Goal: Task Accomplishment & Management: Use online tool/utility

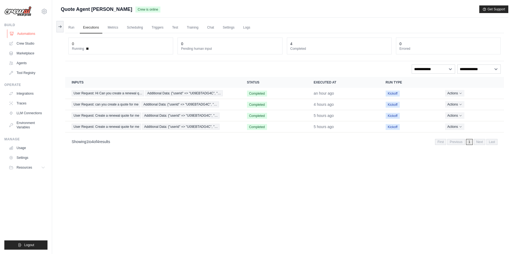
click at [30, 35] on link "Automations" at bounding box center [27, 33] width 41 height 9
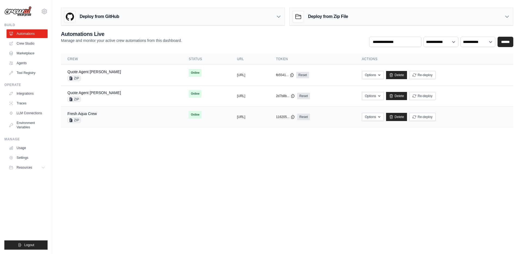
click at [109, 117] on div "Fresh Aqua Crew ZIP" at bounding box center [121, 117] width 108 height 12
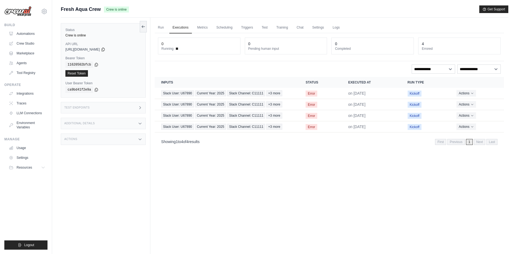
click at [90, 109] on div "Test Endpoints" at bounding box center [103, 107] width 85 height 11
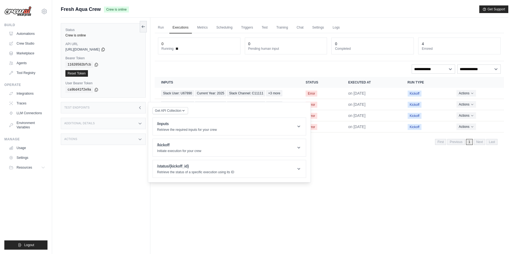
click at [90, 109] on div "Test Endpoints" at bounding box center [103, 107] width 85 height 11
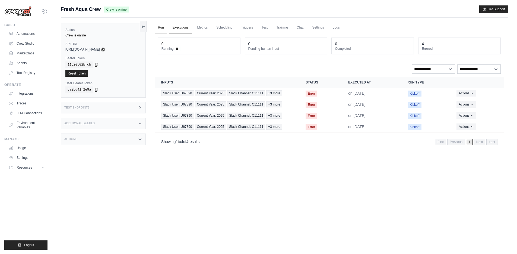
click at [160, 28] on link "Run" at bounding box center [161, 27] width 12 height 11
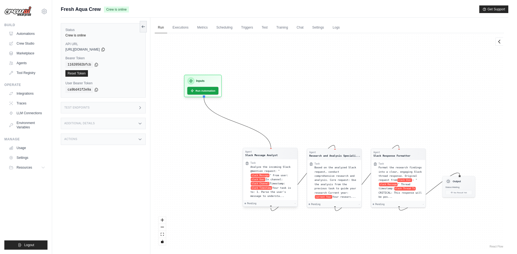
click at [263, 160] on div "Task Analyze the incoming Slack @mention request: " slack Message " From user: …" at bounding box center [270, 179] width 54 height 41
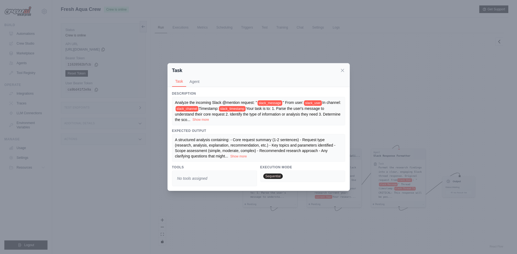
click at [209, 119] on button "Show more" at bounding box center [201, 119] width 17 height 4
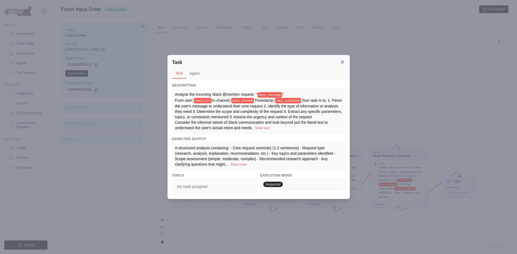
click at [344, 59] on icon at bounding box center [342, 61] width 5 height 5
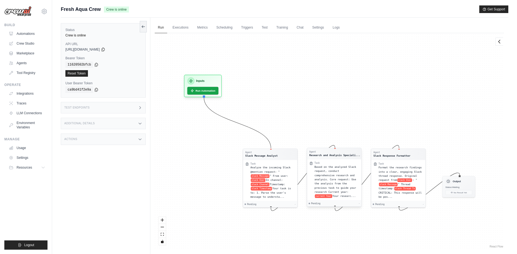
click at [328, 167] on span "Based on the analyzed Slack request, conduct comprehensive research and analysi…" at bounding box center [336, 179] width 42 height 28
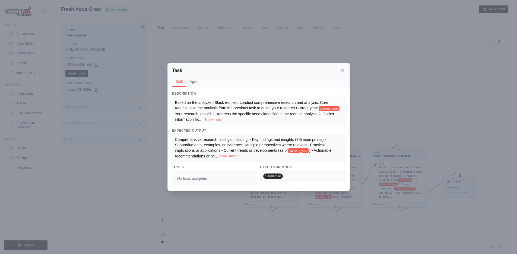
click at [229, 157] on button "Show more" at bounding box center [228, 156] width 17 height 4
click at [215, 118] on button "Show more" at bounding box center [213, 119] width 17 height 4
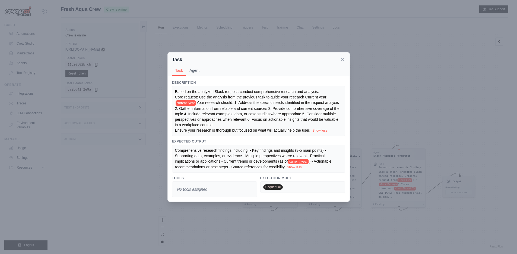
click at [192, 65] on button "Agent" at bounding box center [194, 70] width 17 height 10
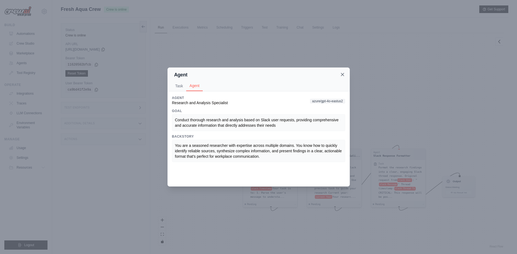
click at [342, 75] on icon at bounding box center [342, 74] width 3 height 3
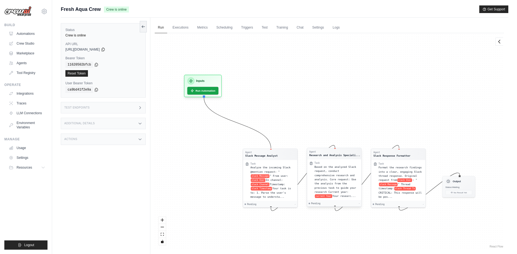
click at [338, 185] on div "Based on the analyzed Slack request, conduct comprehensive research and analysi…" at bounding box center [337, 181] width 45 height 33
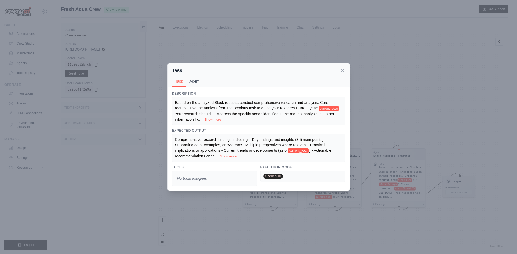
click at [194, 84] on button "Agent" at bounding box center [194, 81] width 17 height 10
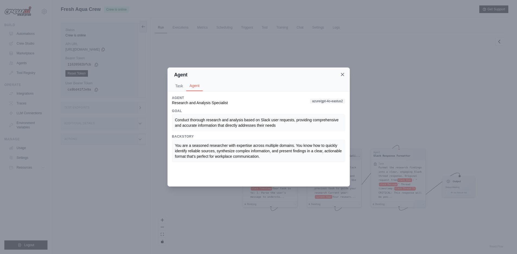
click at [343, 75] on icon at bounding box center [342, 74] width 5 height 5
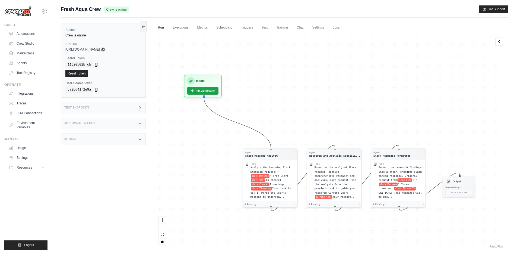
click at [110, 110] on div "Test Endpoints" at bounding box center [103, 107] width 85 height 11
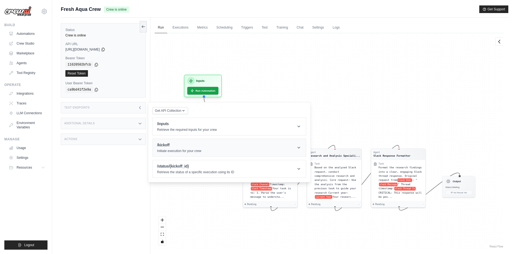
click at [188, 149] on p "Initiate execution for your crew" at bounding box center [179, 151] width 44 height 4
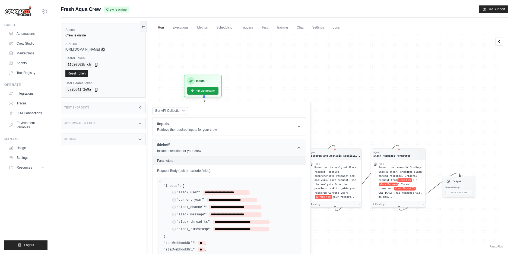
click at [183, 149] on p "Initiate execution for your crew" at bounding box center [179, 151] width 44 height 4
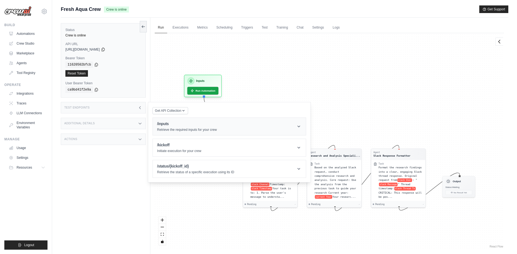
click at [182, 127] on div "/inputs Retrieve the required inputs for your crew" at bounding box center [187, 126] width 60 height 11
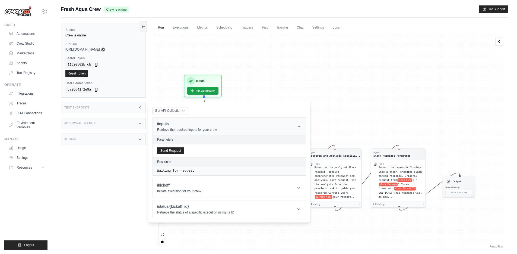
click at [182, 127] on div "/inputs Retrieve the required inputs for your crew" at bounding box center [187, 126] width 60 height 11
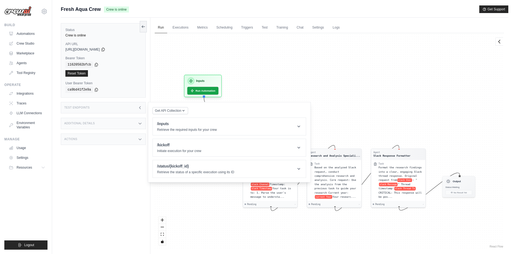
click at [141, 107] on icon at bounding box center [140, 107] width 4 height 4
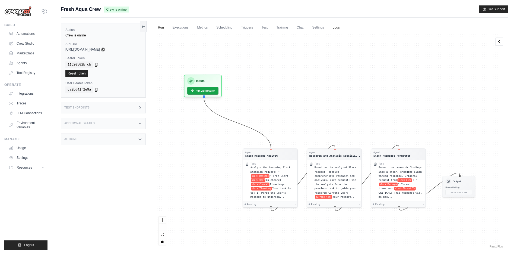
click at [338, 31] on link "Logs" at bounding box center [337, 27] width 14 height 11
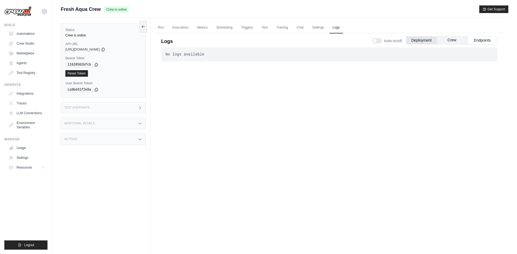
click at [455, 42] on button "Crew" at bounding box center [452, 40] width 30 height 8
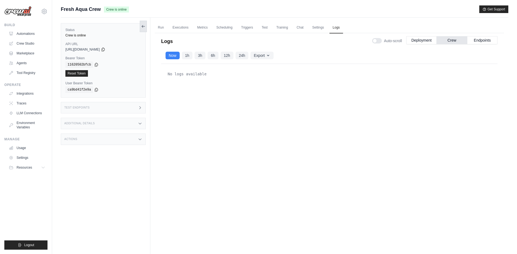
click at [143, 28] on icon at bounding box center [143, 26] width 4 height 4
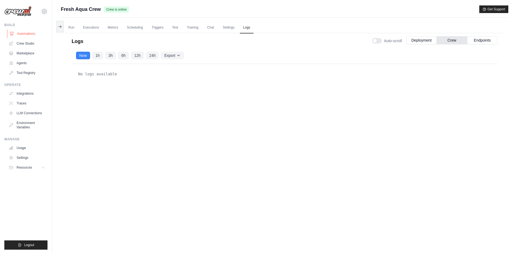
click at [26, 33] on link "Automations" at bounding box center [27, 33] width 41 height 9
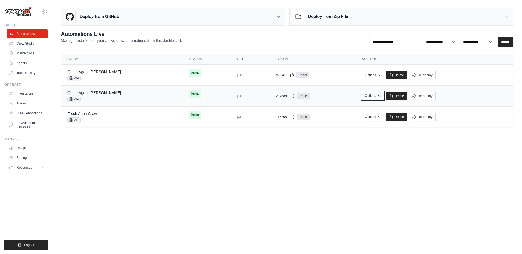
click at [381, 96] on icon "button" at bounding box center [379, 95] width 4 height 4
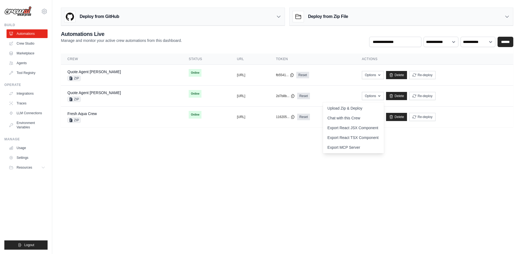
click at [249, 187] on body "dipan.patel@docusign.com DS-DTS-Sandbox ✓ docusign Settings Build Automations" at bounding box center [261, 127] width 522 height 254
click at [335, 16] on h3 "Deploy from Zip File" at bounding box center [328, 16] width 40 height 7
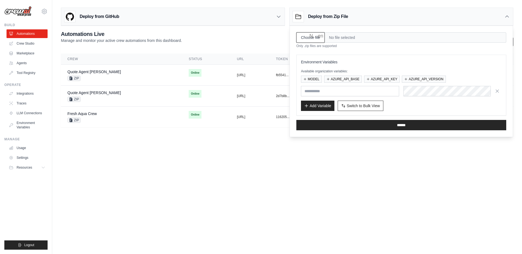
click at [310, 35] on input "Choose file" at bounding box center [310, 37] width 28 height 10
type input "**********"
click at [324, 91] on input "text" at bounding box center [350, 91] width 98 height 10
paste input "**********"
type input "**********"
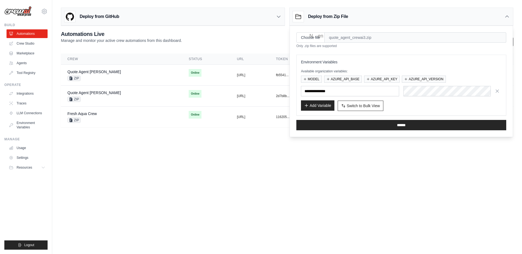
click at [318, 108] on button "Add Variable" at bounding box center [317, 105] width 33 height 10
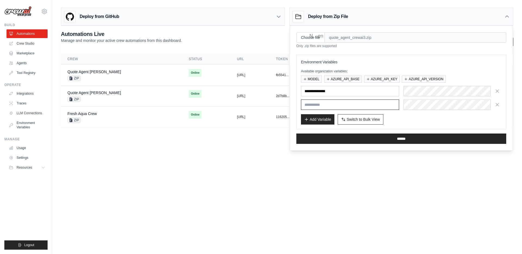
click at [337, 105] on input "text" at bounding box center [350, 104] width 98 height 10
paste input "**********"
type input "**********"
click at [321, 119] on button "Add Variable" at bounding box center [317, 119] width 33 height 10
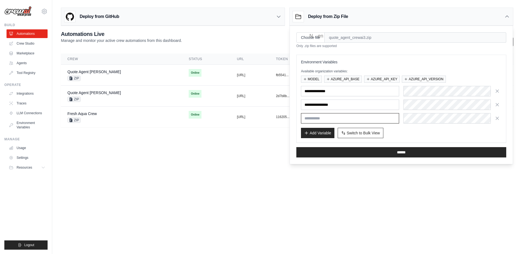
click at [324, 117] on input "text" at bounding box center [350, 118] width 98 height 10
paste input "**********"
type input "**********"
click at [317, 131] on button "Add Variable" at bounding box center [317, 132] width 33 height 10
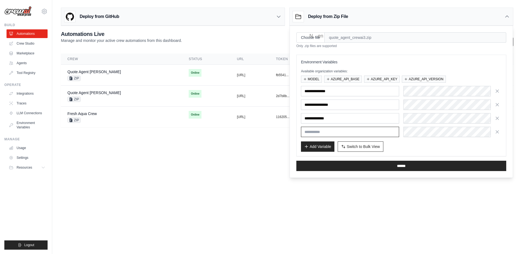
click at [338, 131] on input "text" at bounding box center [350, 132] width 98 height 10
paste input "**********"
type input "**********"
click at [313, 149] on button "Add Variable" at bounding box center [317, 146] width 33 height 10
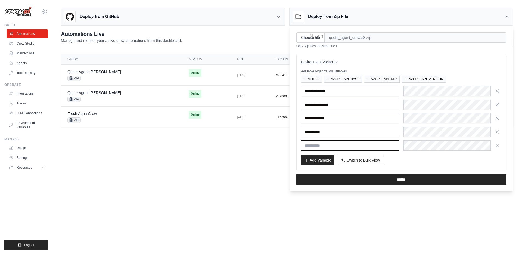
click at [321, 146] on input "text" at bounding box center [350, 145] width 98 height 10
paste input "******"
type input "******"
click at [311, 156] on button "Add Variable" at bounding box center [317, 160] width 33 height 10
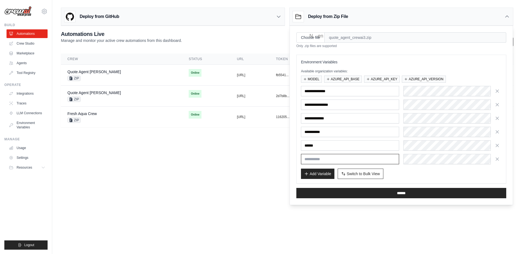
click at [318, 157] on input "text" at bounding box center [350, 159] width 98 height 10
paste input "**********"
type input "**********"
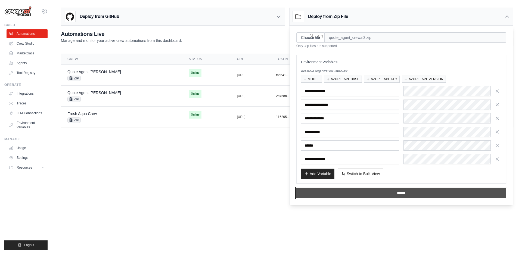
click at [401, 193] on input "******" at bounding box center [401, 193] width 210 height 10
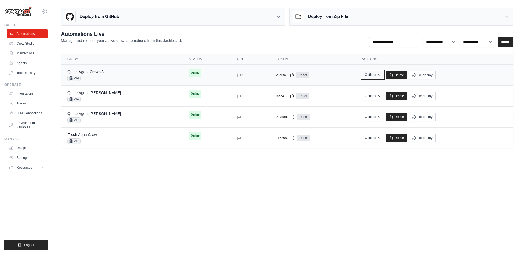
click at [380, 75] on icon "button" at bounding box center [379, 74] width 2 height 1
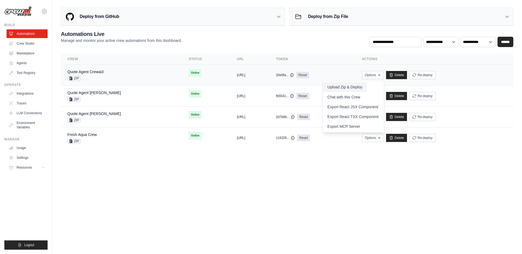
click at [365, 89] on button "Upload Zip & Deploy" at bounding box center [344, 87] width 43 height 10
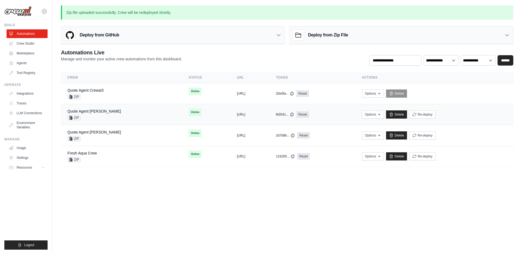
click at [123, 115] on div "Quote Agent Crewai ZIP" at bounding box center [121, 114] width 108 height 12
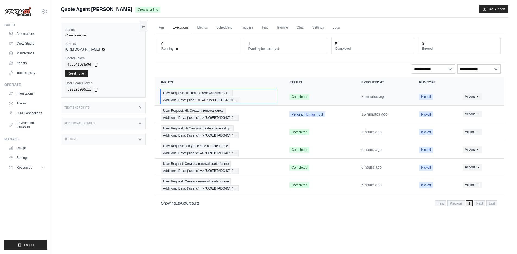
click at [249, 92] on div "User Request: Hi Create a renewal quote for… Additional Data: {"user_id" => "us…" at bounding box center [218, 96] width 115 height 13
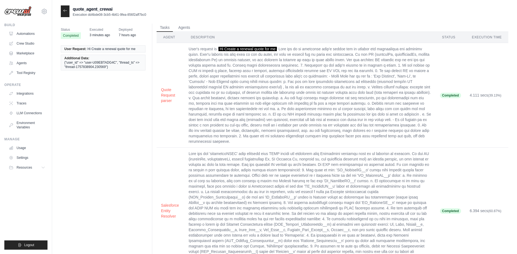
click at [65, 12] on icon at bounding box center [65, 10] width 4 height 4
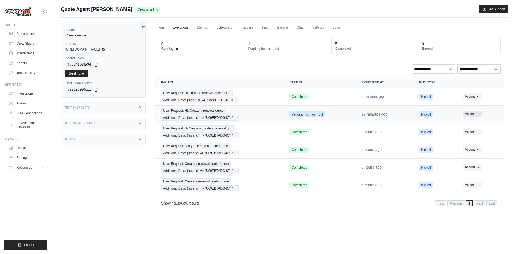
click at [479, 115] on icon "Actions for execution" at bounding box center [478, 113] width 3 height 3
click at [475, 133] on button "Delete" at bounding box center [480, 132] width 35 height 9
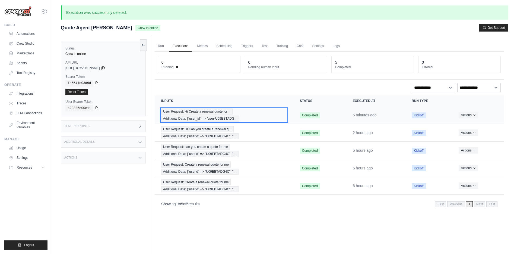
click at [244, 115] on div "User Request: Hi Create a renewal quote for… Additional Data: {"user_id" => "us…" at bounding box center [224, 114] width 126 height 13
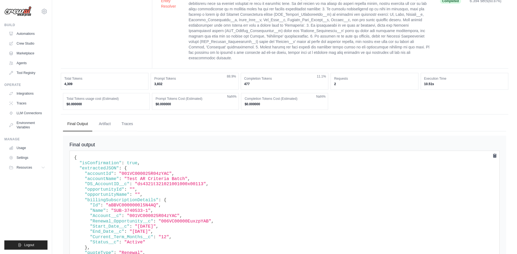
scroll to position [211, 0]
click at [128, 115] on button "Traces" at bounding box center [127, 122] width 20 height 15
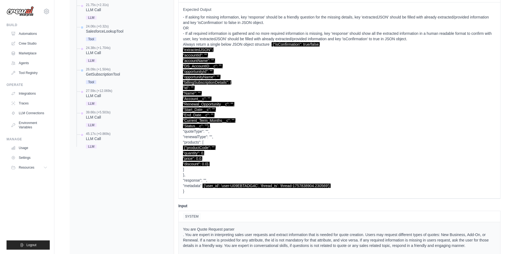
scroll to position [0, 0]
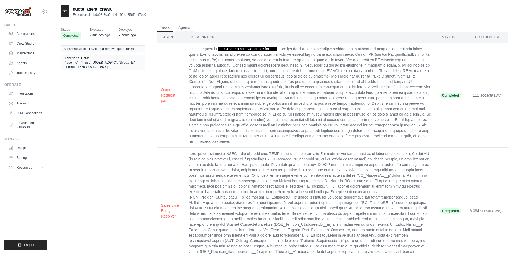
click at [67, 12] on icon at bounding box center [65, 10] width 4 height 4
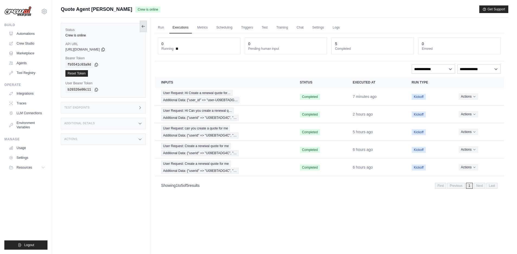
click at [143, 28] on icon at bounding box center [143, 26] width 4 height 4
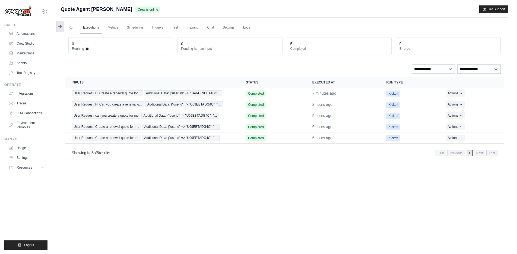
click at [62, 27] on icon at bounding box center [60, 26] width 4 height 4
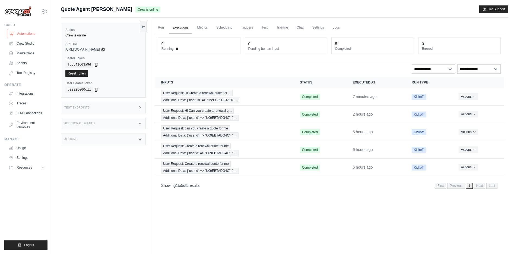
click at [23, 32] on link "Automations" at bounding box center [27, 33] width 41 height 9
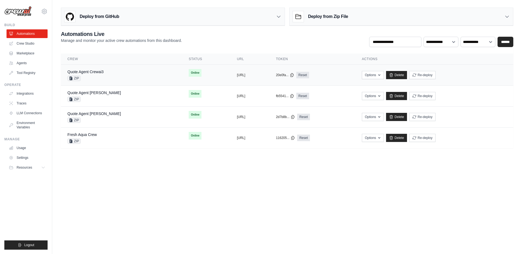
click at [112, 75] on div "Quote Agent Crewai3 ZIP" at bounding box center [121, 75] width 108 height 12
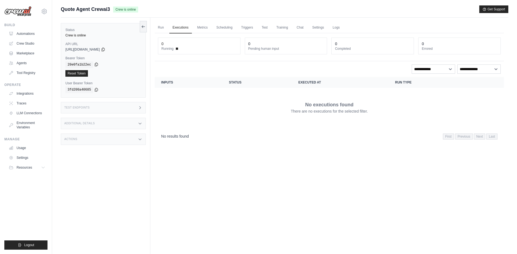
click at [98, 64] on icon at bounding box center [96, 64] width 4 height 4
click at [105, 50] on icon at bounding box center [103, 50] width 3 height 4
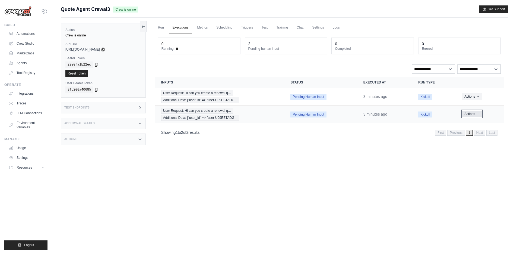
click at [478, 113] on icon "Actions for execution" at bounding box center [478, 113] width 3 height 3
click at [472, 133] on button "Delete" at bounding box center [480, 132] width 35 height 9
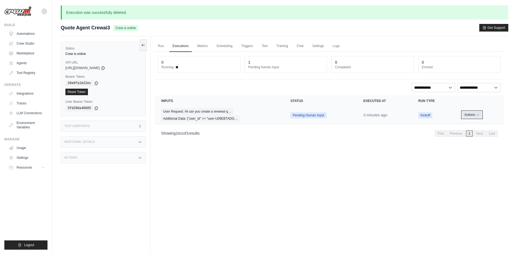
click at [478, 114] on icon "Actions for execution" at bounding box center [478, 114] width 3 height 3
click at [470, 133] on button "Delete" at bounding box center [480, 133] width 35 height 9
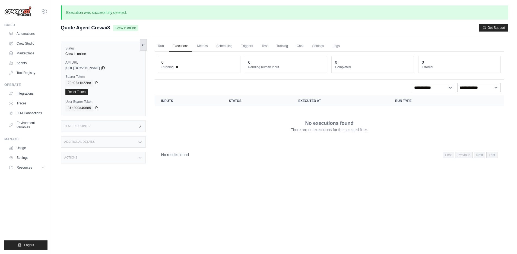
click at [142, 44] on icon at bounding box center [142, 45] width 1 height 2
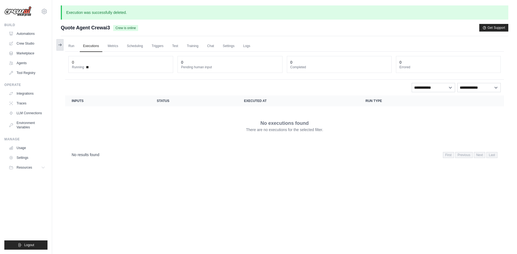
click at [59, 45] on icon at bounding box center [60, 45] width 3 height 0
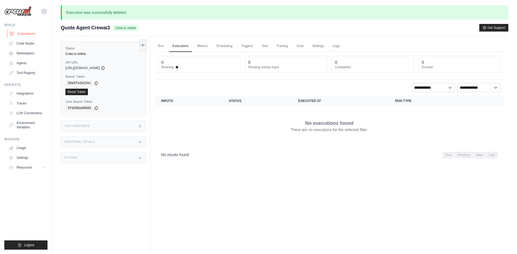
click at [27, 33] on link "Automations" at bounding box center [27, 33] width 41 height 9
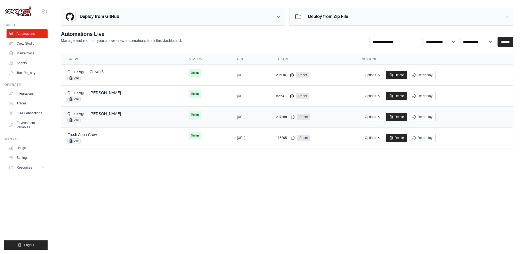
click at [262, 118] on div "copied https://quote-agent-crewai-f307b8f6" at bounding box center [250, 117] width 26 height 4
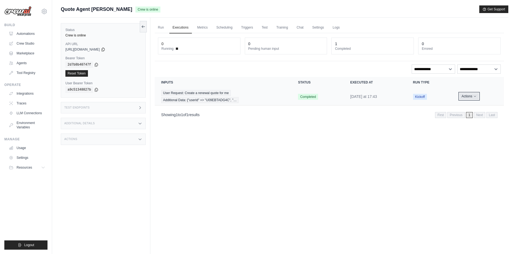
click at [475, 97] on icon "Actions for execution" at bounding box center [475, 96] width 3 height 3
click at [472, 114] on button "Delete" at bounding box center [480, 114] width 35 height 9
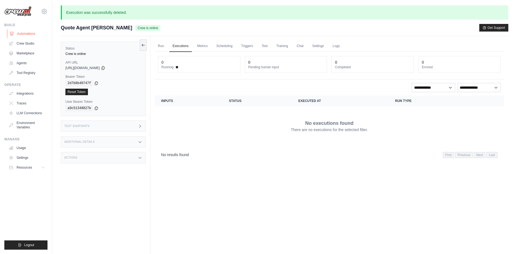
click at [25, 34] on link "Automations" at bounding box center [27, 33] width 41 height 9
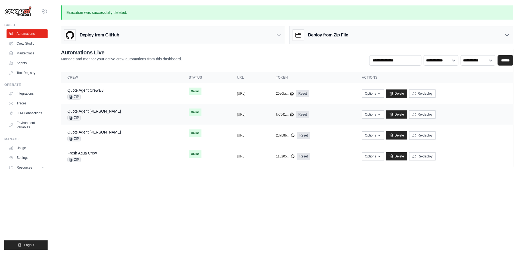
click at [355, 114] on td "copied fb5541... Reset" at bounding box center [312, 114] width 86 height 21
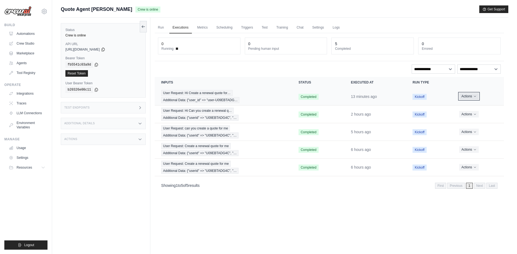
click at [475, 97] on icon "Actions for execution" at bounding box center [475, 96] width 3 height 3
click at [470, 115] on button "Delete" at bounding box center [480, 114] width 35 height 9
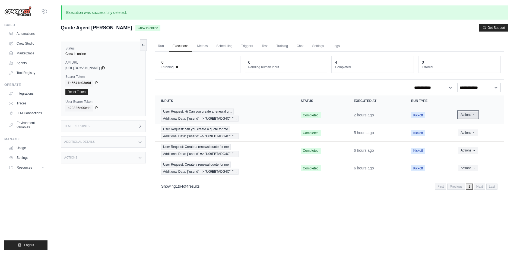
click at [472, 114] on button "Actions" at bounding box center [468, 114] width 19 height 7
click at [470, 132] on button "Delete" at bounding box center [480, 133] width 35 height 9
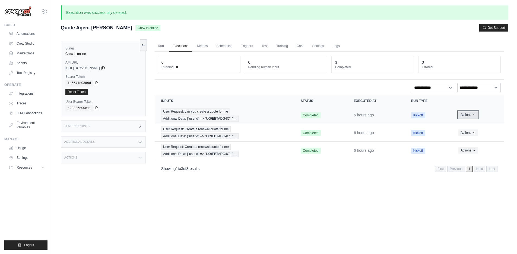
click at [471, 114] on button "Actions" at bounding box center [468, 114] width 19 height 7
click at [469, 132] on button "Delete" at bounding box center [480, 133] width 35 height 9
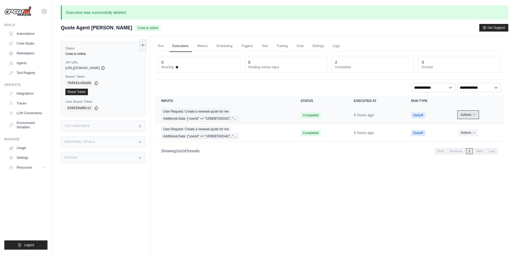
click at [469, 115] on button "Actions" at bounding box center [468, 114] width 19 height 7
click at [471, 133] on button "Delete" at bounding box center [480, 133] width 35 height 9
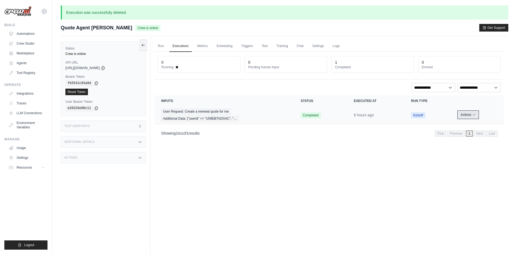
click at [468, 114] on button "Actions" at bounding box center [468, 114] width 19 height 7
click at [470, 131] on button "Delete" at bounding box center [480, 133] width 35 height 9
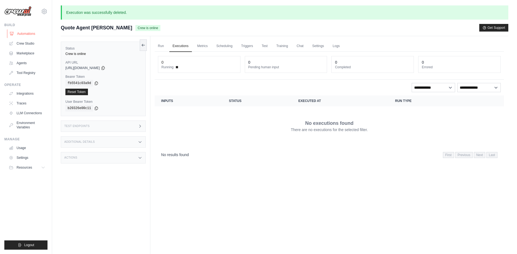
click at [27, 33] on link "Automations" at bounding box center [27, 33] width 41 height 9
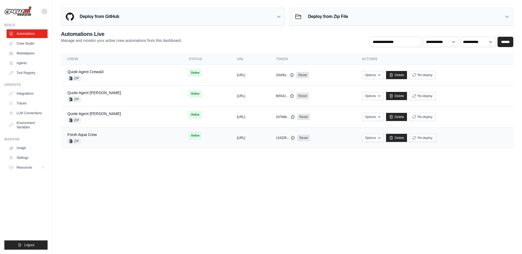
click at [119, 138] on div "Fresh Aqua Crew ZIP" at bounding box center [121, 138] width 108 height 12
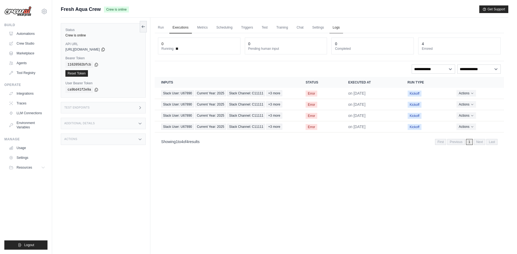
click at [335, 27] on link "Logs" at bounding box center [337, 27] width 14 height 11
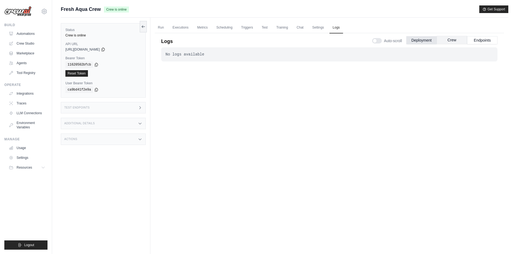
click at [458, 39] on button "Crew" at bounding box center [452, 40] width 30 height 8
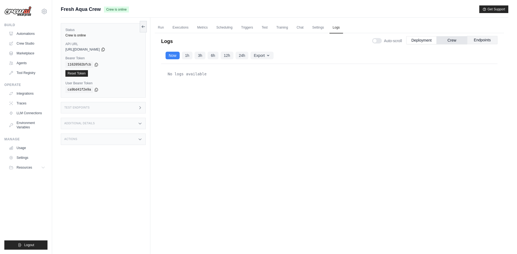
click at [482, 39] on button "Endpoints" at bounding box center [482, 40] width 30 height 8
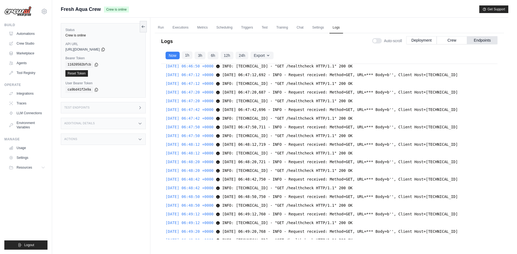
scroll to position [7055, 0]
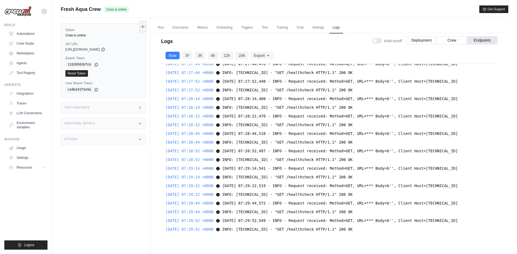
click at [188, 56] on button "1h" at bounding box center [187, 55] width 11 height 8
click at [199, 56] on button "3h" at bounding box center [200, 55] width 11 height 8
click at [212, 56] on button "6h" at bounding box center [213, 55] width 11 height 8
click at [27, 33] on link "Automations" at bounding box center [27, 33] width 41 height 9
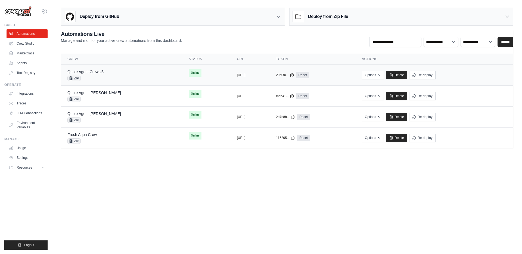
click at [125, 74] on div "Quote Agent Crewai3 ZIP" at bounding box center [121, 75] width 108 height 12
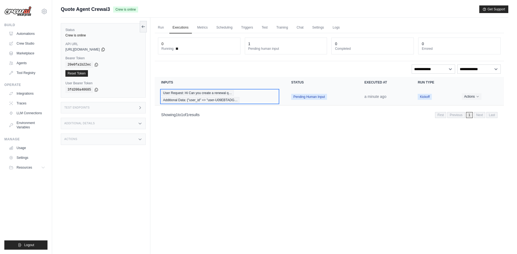
click at [259, 96] on div "User Request: Hi Can you create a renewal q… Additional Data: {"user_id" => "us…" at bounding box center [219, 96] width 117 height 13
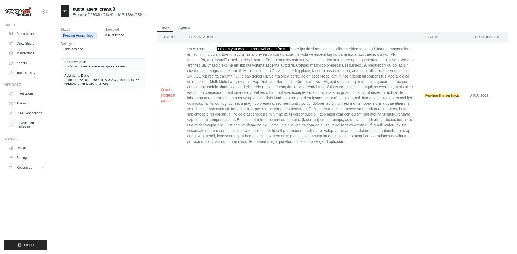
click at [65, 11] on icon at bounding box center [65, 10] width 4 height 4
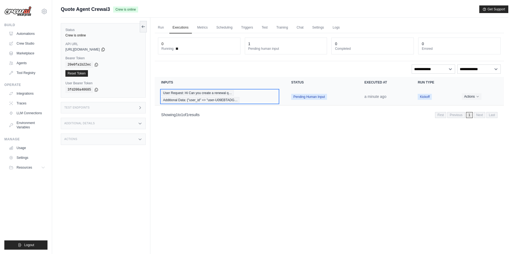
click at [247, 90] on div "User Request: Hi Can you create a renewal q… Additional Data: {"user_id" => "us…" at bounding box center [219, 96] width 117 height 13
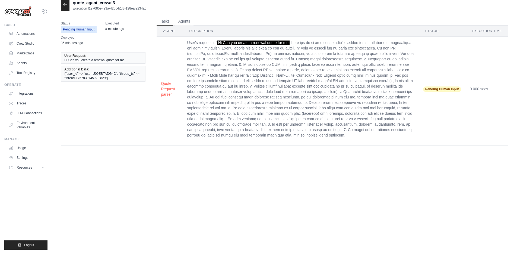
scroll to position [11, 0]
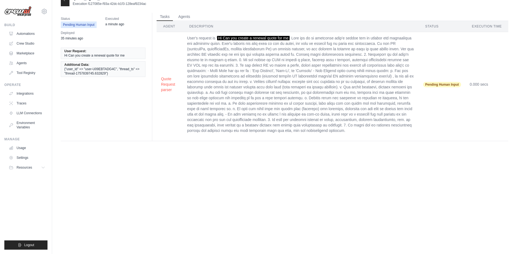
click at [212, 78] on td "User's request is ' Hi Can you create a renewal quote for me" at bounding box center [301, 84] width 236 height 105
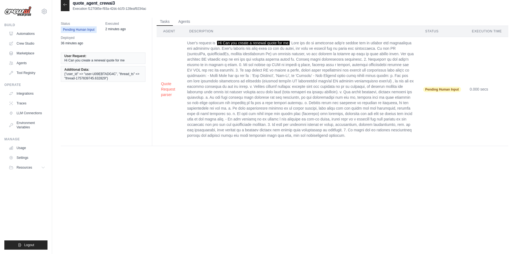
scroll to position [0, 0]
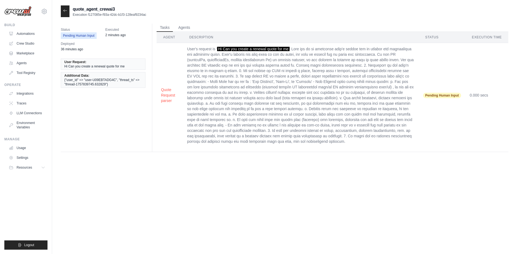
click at [65, 10] on icon at bounding box center [65, 10] width 4 height 4
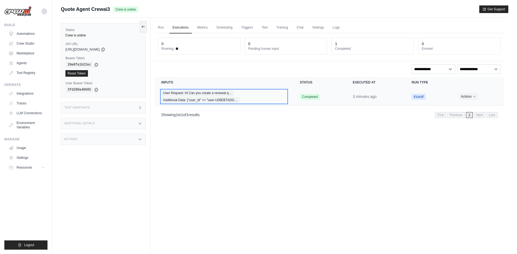
click at [271, 94] on div "User Request: Hi Can you create a renewal q… Additional Data: {"user_id" => "us…" at bounding box center [224, 96] width 126 height 13
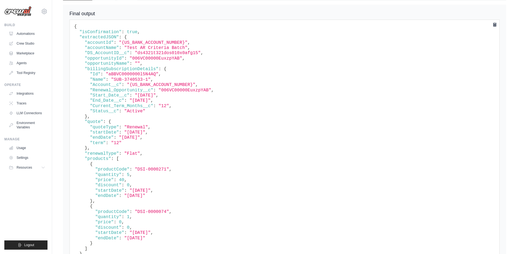
scroll to position [361, 0]
drag, startPoint x: 124, startPoint y: 26, endPoint x: 183, endPoint y: 26, distance: 58.9
click at [183, 41] on span ""{US_BANK_ACCOUNT_NUMBER}"" at bounding box center [153, 43] width 69 height 5
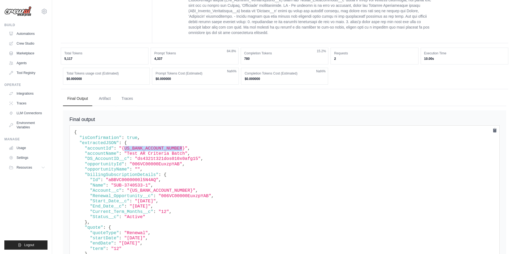
scroll to position [254, 0]
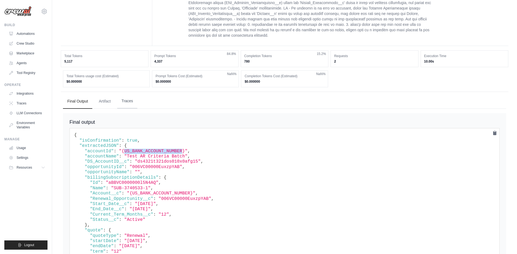
click at [128, 94] on button "Traces" at bounding box center [127, 101] width 20 height 15
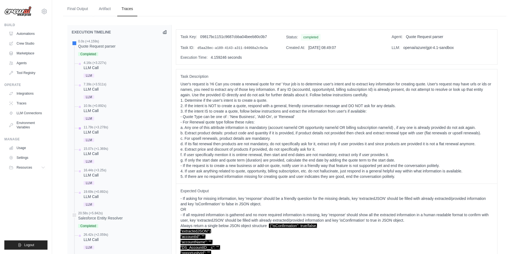
scroll to position [346, 0]
click at [89, 65] on div "LLM Call" at bounding box center [95, 67] width 23 height 5
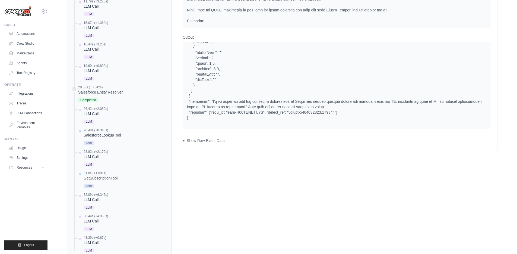
scroll to position [473, 0]
click at [183, 137] on summary "Show Raw Event Data" at bounding box center [337, 139] width 308 height 5
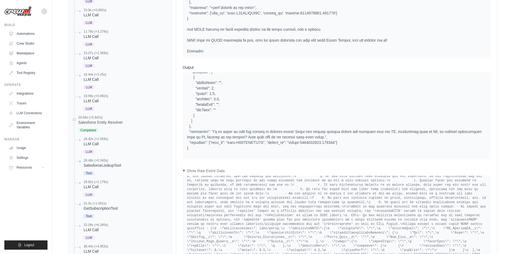
scroll to position [312, 0]
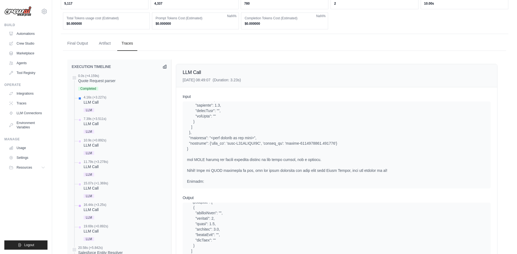
click at [89, 207] on div "LLM Call" at bounding box center [95, 209] width 23 height 5
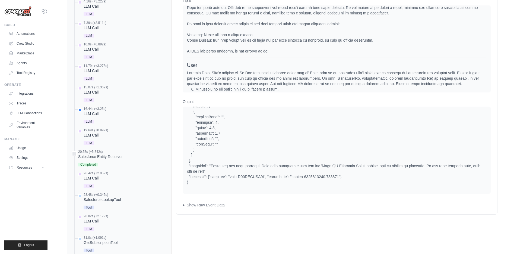
scroll to position [428, 0]
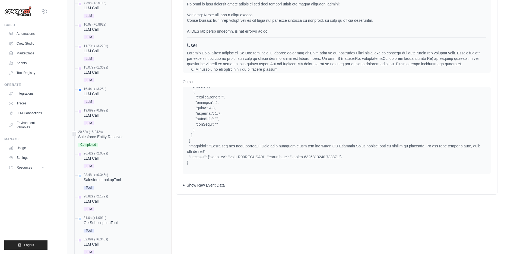
click at [184, 182] on summary "Show Raw Event Data" at bounding box center [337, 184] width 308 height 5
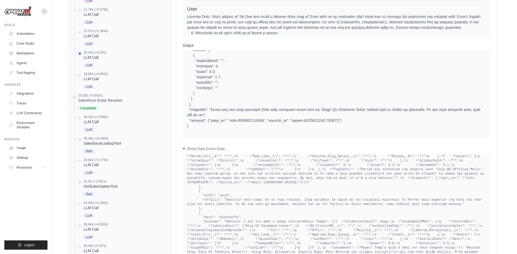
scroll to position [363, 0]
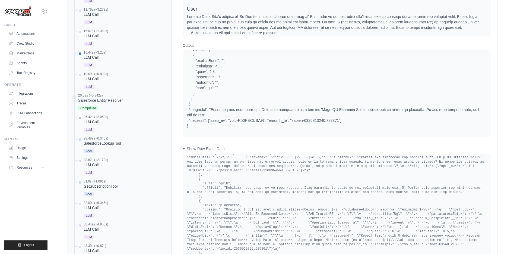
click at [89, 119] on div "LLM Call" at bounding box center [96, 121] width 24 height 5
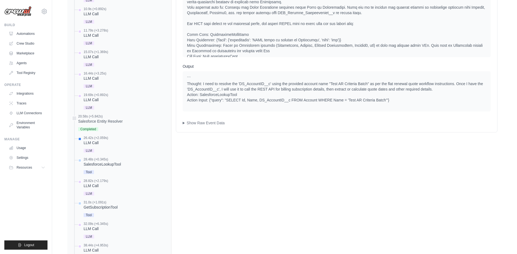
scroll to position [390, 0]
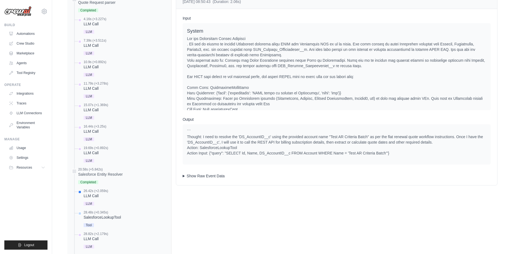
click at [185, 173] on summary "Show Raw Event Data" at bounding box center [337, 175] width 308 height 5
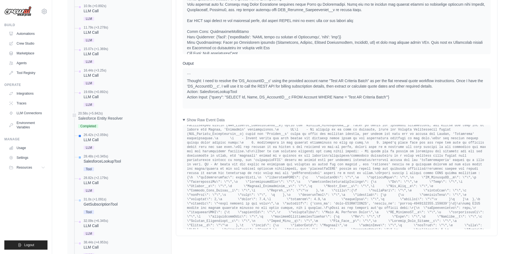
scroll to position [460, 0]
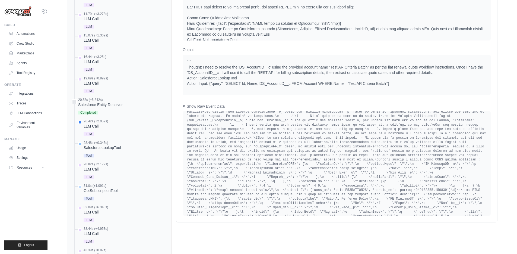
click at [92, 145] on div "SalesforceLookupTool" at bounding box center [102, 147] width 37 height 5
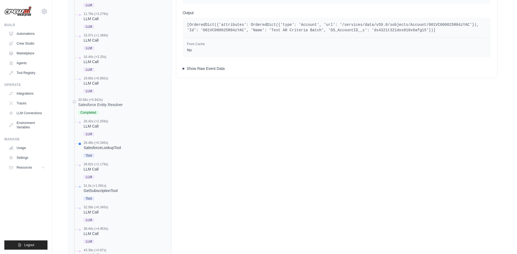
click at [184, 66] on summary "Show Raw Event Data" at bounding box center [337, 68] width 308 height 5
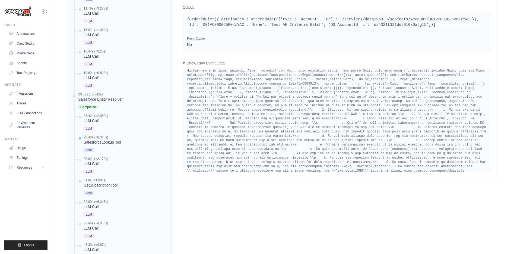
scroll to position [473, 0]
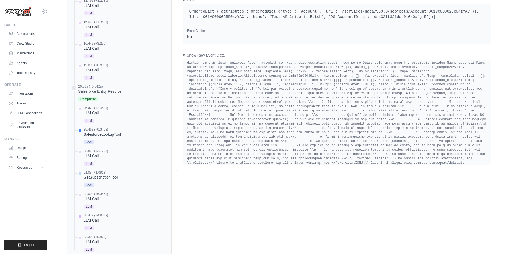
click at [89, 213] on div "38.44s (+4.953s)" at bounding box center [96, 215] width 24 height 4
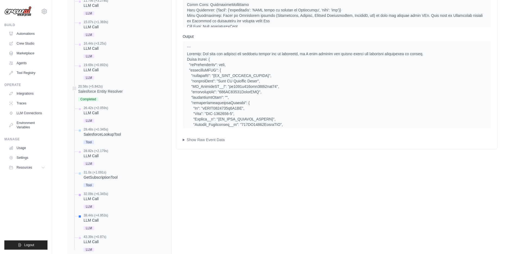
click at [91, 192] on div "32.09s (+6.345s)" at bounding box center [96, 194] width 24 height 4
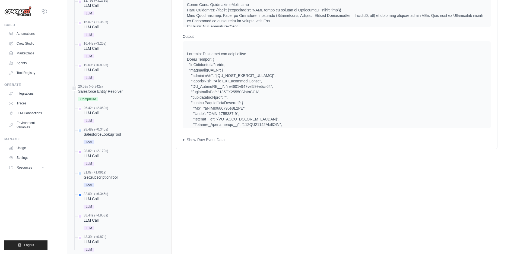
click at [91, 153] on div "LLM Call" at bounding box center [96, 155] width 24 height 5
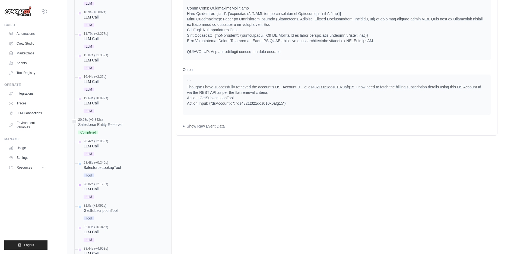
scroll to position [441, 0]
click at [89, 206] on div "GetSubscriptionTool" at bounding box center [101, 208] width 34 height 5
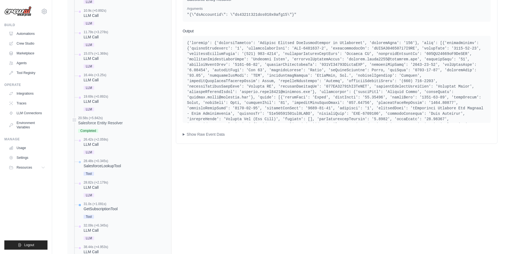
scroll to position [451, 0]
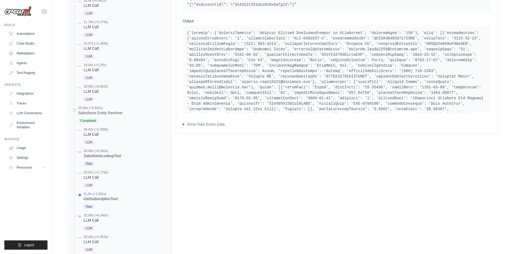
click at [90, 217] on div "LLM Call" at bounding box center [96, 219] width 24 height 5
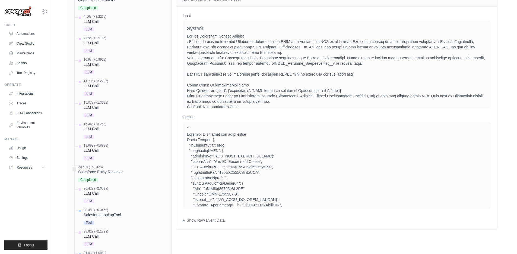
scroll to position [353, 0]
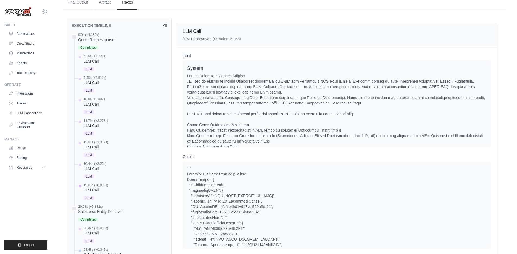
click at [87, 187] on div "LLM Call" at bounding box center [96, 189] width 24 height 5
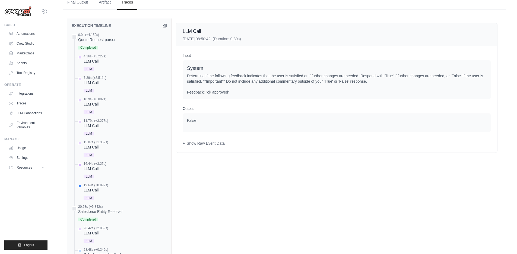
click at [90, 166] on div "LLM Call" at bounding box center [95, 168] width 23 height 5
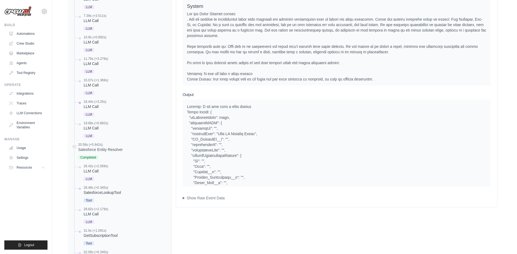
scroll to position [421, 0]
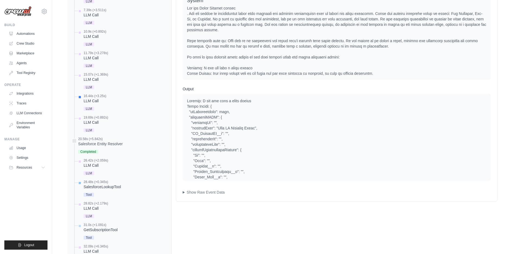
click at [90, 184] on div "SalesforceLookupTool" at bounding box center [102, 186] width 37 height 5
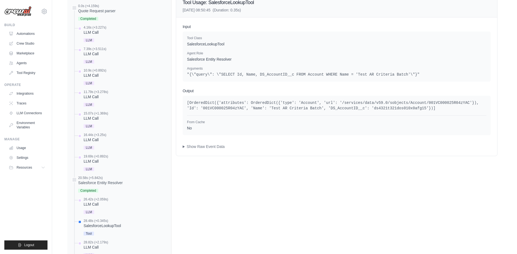
scroll to position [382, 0]
click at [91, 244] on div "LLM Call" at bounding box center [96, 246] width 24 height 5
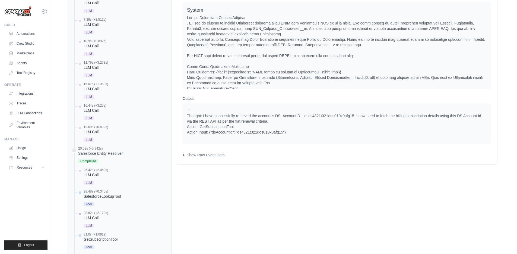
scroll to position [411, 0]
click at [93, 236] on div "GetSubscriptionTool" at bounding box center [101, 238] width 34 height 5
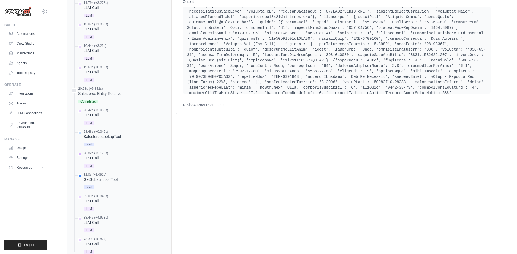
scroll to position [471, 0]
click at [88, 198] on div "LLM Call" at bounding box center [96, 200] width 24 height 5
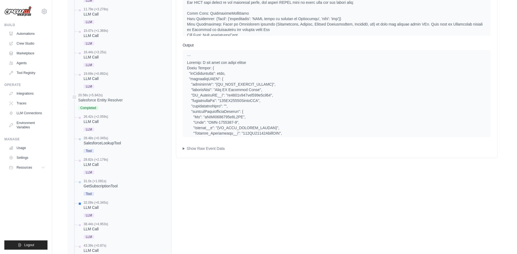
scroll to position [459, 0]
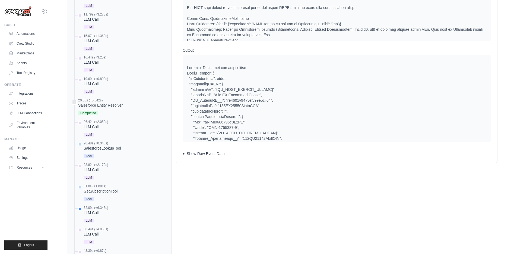
click at [208, 151] on summary "Show Raw Event Data" at bounding box center [337, 153] width 308 height 5
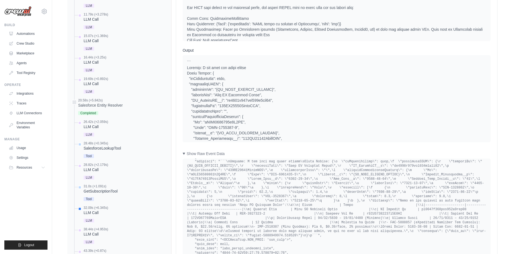
scroll to position [2287, 0]
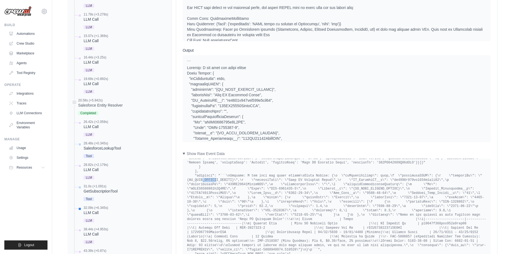
drag, startPoint x: 206, startPoint y: 198, endPoint x: 220, endPoint y: 198, distance: 13.9
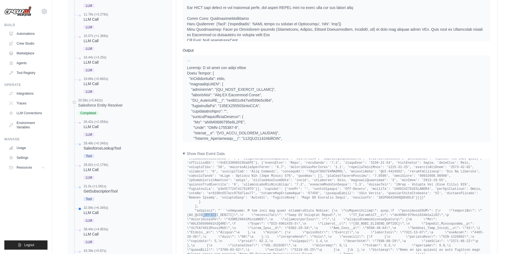
scroll to position [2251, 0]
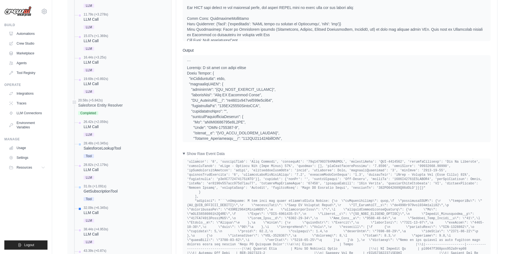
scroll to position [2260, 0]
drag, startPoint x: 316, startPoint y: 154, endPoint x: 338, endPoint y: 154, distance: 21.2
copy pre "DSI-0000271"
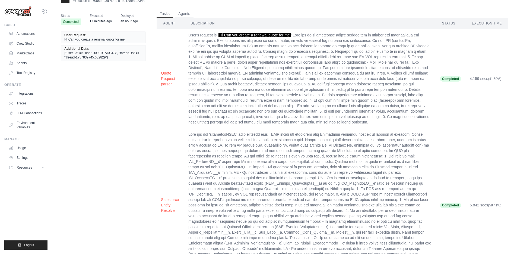
scroll to position [0, 0]
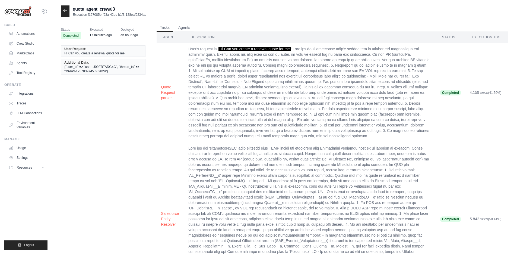
click at [66, 12] on icon at bounding box center [65, 10] width 4 height 4
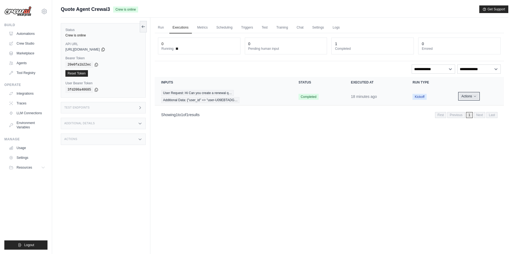
click at [475, 95] on icon "Actions for execution" at bounding box center [475, 96] width 3 height 3
click at [421, 96] on span "Kickoff" at bounding box center [420, 97] width 14 height 6
click at [471, 96] on button "Actions" at bounding box center [469, 96] width 19 height 7
click at [472, 107] on link "View Details" at bounding box center [480, 106] width 35 height 9
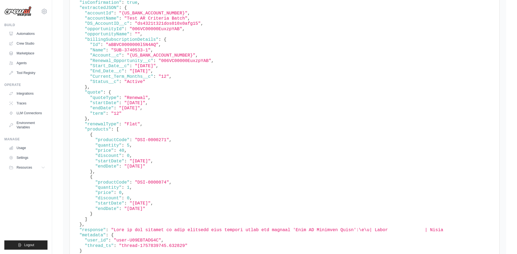
scroll to position [369, 0]
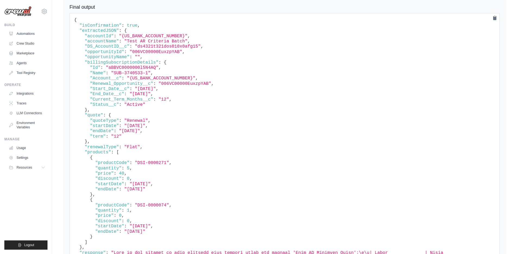
click at [97, 34] on span ""accountId"" at bounding box center [99, 36] width 29 height 5
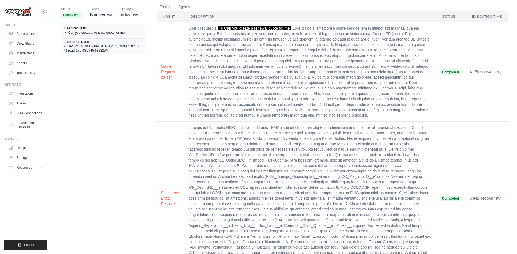
scroll to position [0, 0]
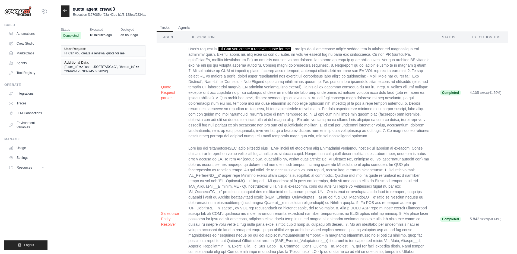
click at [68, 14] on div at bounding box center [65, 11] width 9 height 12
click at [67, 13] on icon at bounding box center [65, 10] width 4 height 4
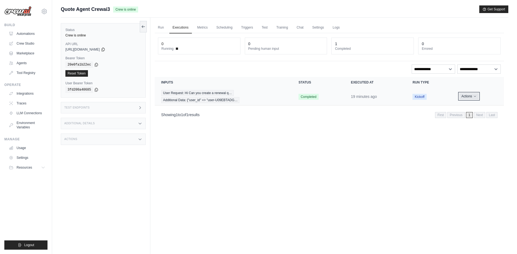
click at [471, 95] on button "Actions" at bounding box center [469, 96] width 19 height 7
click at [470, 113] on button "Delete" at bounding box center [480, 114] width 35 height 9
